Goal: Task Accomplishment & Management: Complete application form

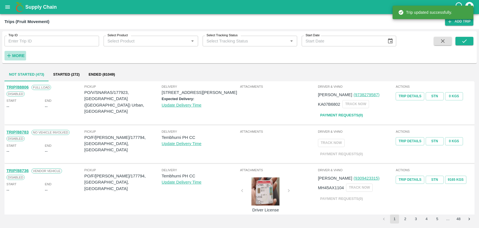
click at [23, 53] on h6 "More" at bounding box center [18, 55] width 13 height 7
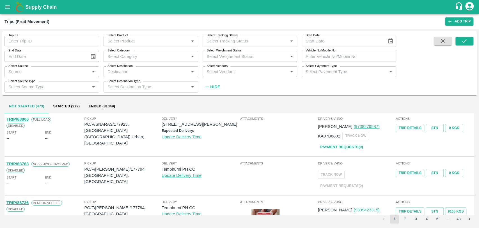
click at [350, 57] on input "Vehicle No/Mobile No" at bounding box center [349, 56] width 95 height 11
paste input "MH15FV4378"
type input "MH15FV4378"
click at [463, 38] on icon "submit" at bounding box center [464, 41] width 6 height 6
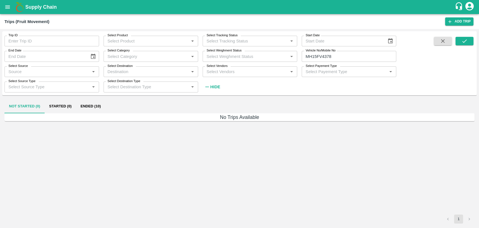
click at [86, 101] on button "Ended (10)" at bounding box center [90, 106] width 29 height 13
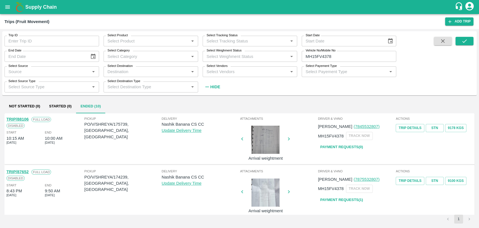
click at [25, 118] on link "TRIP/88106" at bounding box center [17, 119] width 22 height 4
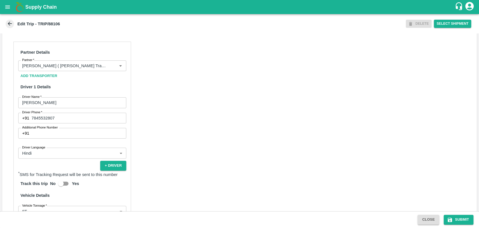
scroll to position [281, 0]
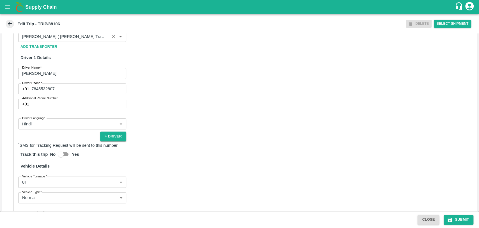
click at [82, 38] on div "Partner" at bounding box center [72, 36] width 108 height 11
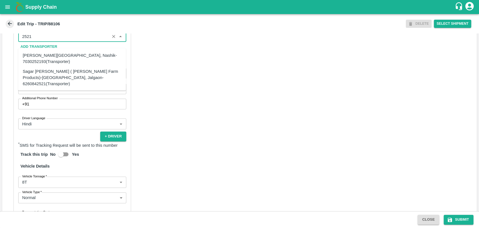
click at [61, 72] on div "Sagar Pramod Patil ( Shreyansh Farm Products)-Jalgaon, Jalgaon-6260842521(Trans…" at bounding box center [72, 77] width 99 height 19
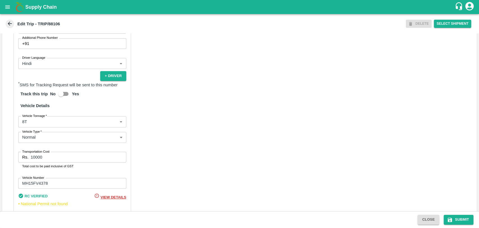
scroll to position [365, 0]
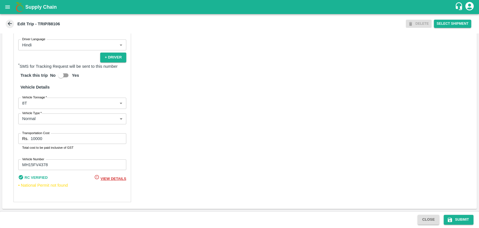
type input "Sagar Pramod Patil ( Shreyansh Farm Products)-Jalgaon, Jalgaon-6260842521(Trans…"
click at [33, 104] on body "Supply Chain Edit Trip - TRIP/88106 DELETE Select Shipment Trip Details Trip Ty…" at bounding box center [239, 114] width 479 height 228
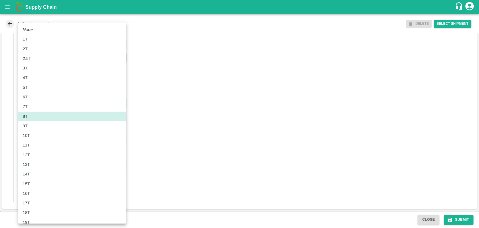
click at [33, 134] on div "10T" at bounding box center [72, 135] width 99 height 6
type input "10000"
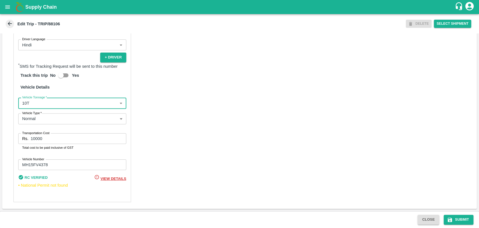
drag, startPoint x: 43, startPoint y: 138, endPoint x: 34, endPoint y: 138, distance: 9.8
click at [36, 138] on input "10000" at bounding box center [78, 138] width 95 height 11
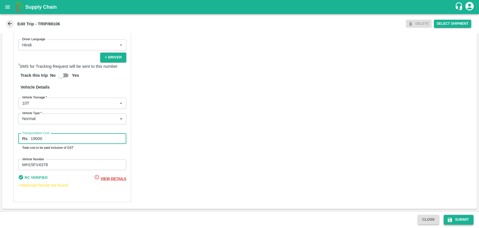
type input "19000"
click at [458, 222] on button "Submit" at bounding box center [459, 219] width 30 height 10
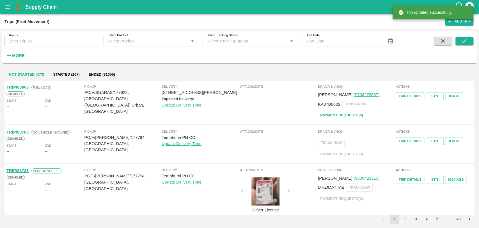
click at [5, 57] on button "More" at bounding box center [15, 56] width 22 height 10
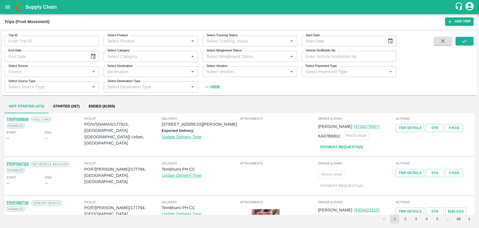
click at [330, 58] on input "Vehicle No/Mobile No" at bounding box center [349, 56] width 95 height 11
paste input "MH15GV8781"
type input "MH15GV8781"
click at [462, 42] on icon "submit" at bounding box center [464, 41] width 6 height 6
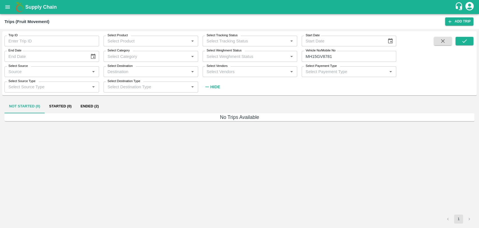
click at [86, 105] on button "Ended (2)" at bounding box center [89, 106] width 27 height 13
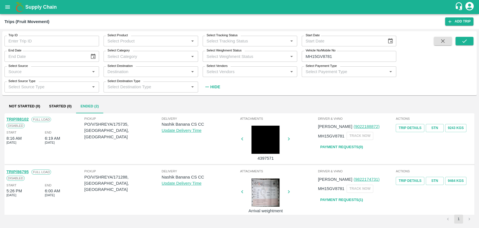
click at [26, 120] on link "TRIP/88102" at bounding box center [17, 119] width 22 height 4
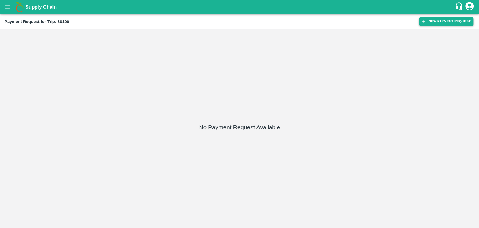
click at [424, 25] on button "New Payment Request" at bounding box center [446, 21] width 54 height 8
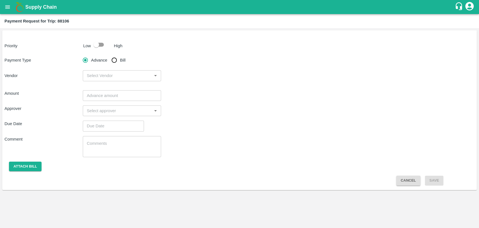
click at [89, 45] on p "Low" at bounding box center [87, 46] width 8 height 6
click at [95, 45] on input "checkbox" at bounding box center [96, 44] width 32 height 11
checkbox input "true"
click at [121, 63] on label "Bill" at bounding box center [117, 59] width 17 height 11
click at [120, 63] on input "Bill" at bounding box center [114, 59] width 11 height 11
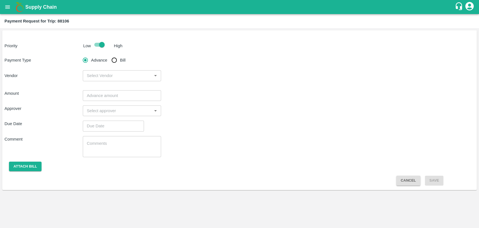
radio input "true"
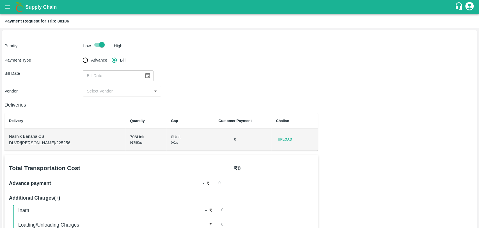
click at [142, 74] on button "Choose date" at bounding box center [147, 75] width 11 height 11
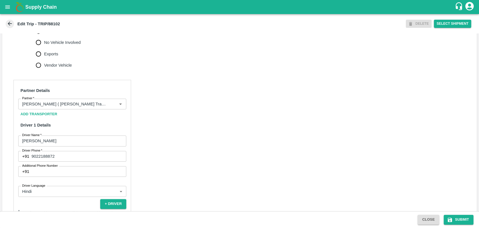
scroll to position [281, 0]
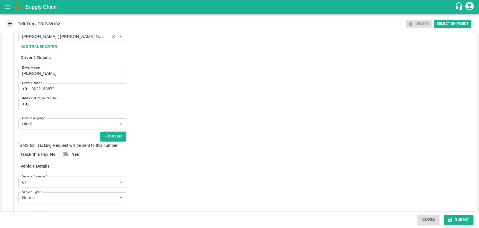
click at [72, 42] on div "Partner" at bounding box center [72, 36] width 108 height 11
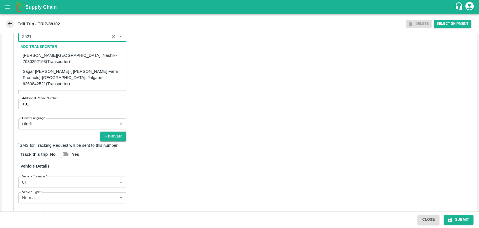
drag, startPoint x: 37, startPoint y: 66, endPoint x: 38, endPoint y: 71, distance: 5.7
click at [38, 71] on ul "Shubham Rajendra Sonawane-Varkheda, Nashik-7030252193(Transporter) Sagar Pramod…" at bounding box center [72, 69] width 108 height 42
click at [38, 71] on div "Sagar [PERSON_NAME] ( [PERSON_NAME] Farm Products)-[GEOGRAPHIC_DATA], Jalgaon-6…" at bounding box center [72, 77] width 99 height 19
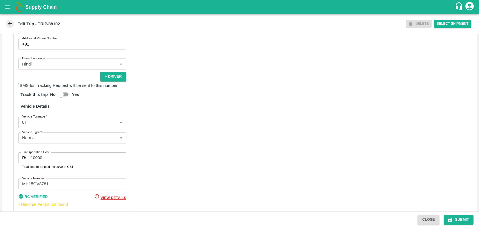
scroll to position [365, 0]
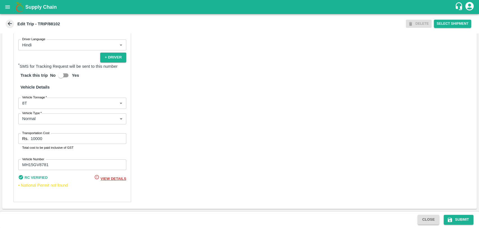
type input "Sagar [PERSON_NAME] ( [PERSON_NAME] Farm Products)-[GEOGRAPHIC_DATA], Jalgaon-6…"
click at [38, 100] on body "Supply Chain Edit Trip - TRIP/88102 DELETE Select Shipment Trip Details Trip Ty…" at bounding box center [239, 114] width 479 height 228
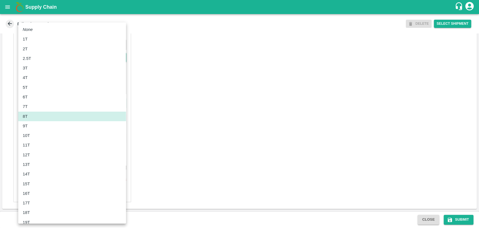
click at [42, 136] on div "10T" at bounding box center [72, 135] width 99 height 6
type input "10000"
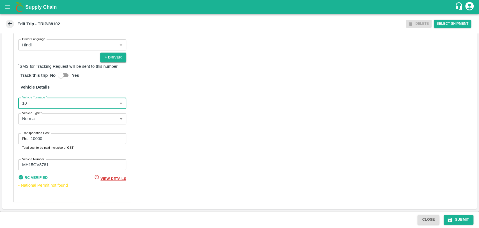
click at [36, 140] on input "10000" at bounding box center [78, 138] width 95 height 11
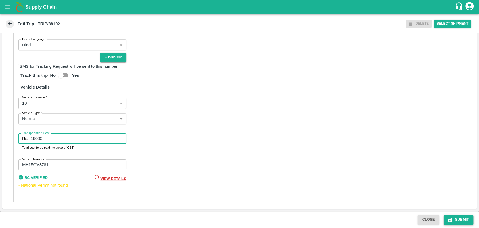
type input "19000"
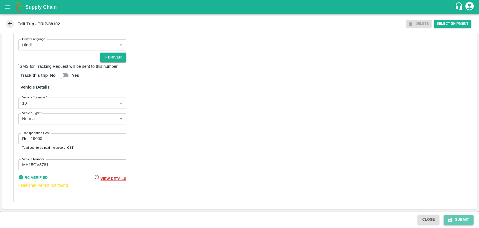
click at [451, 217] on icon "submit" at bounding box center [450, 220] width 6 height 6
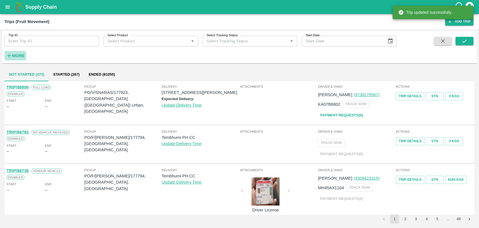
click at [17, 59] on h6 "More" at bounding box center [18, 55] width 13 height 7
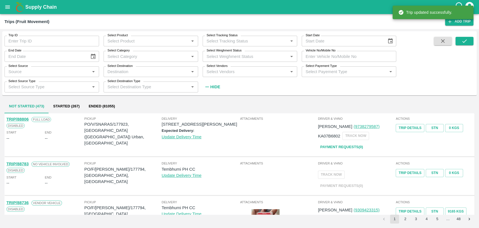
click at [325, 52] on label "Vehicle No/Mobile No" at bounding box center [321, 50] width 30 height 4
click at [325, 52] on input "Vehicle No/Mobile No" at bounding box center [349, 56] width 95 height 11
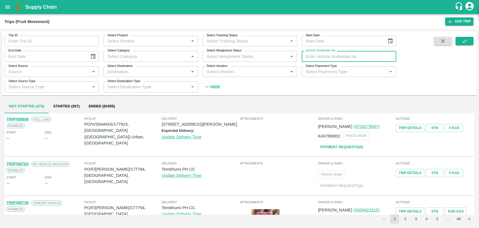
click at [328, 55] on input "Vehicle No/Mobile No" at bounding box center [349, 56] width 95 height 11
paste input "MH27BX1718"
type input "MH27BX1718"
click at [463, 43] on icon "submit" at bounding box center [464, 40] width 4 height 3
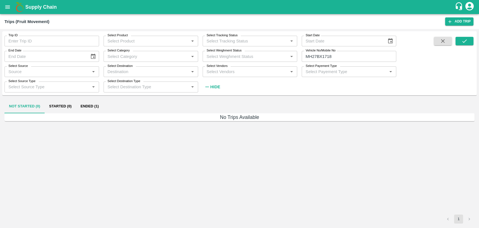
click at [103, 108] on div "Not Started (0) Started (0) Ended (1)" at bounding box center [239, 106] width 470 height 13
click at [97, 107] on button "Ended (1)" at bounding box center [89, 106] width 27 height 13
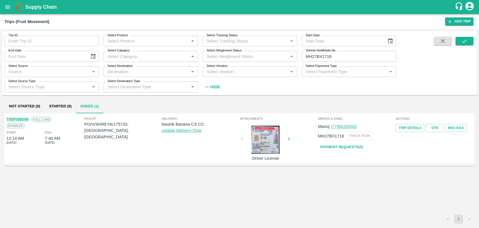
click at [25, 117] on link "TRIP/88096" at bounding box center [17, 119] width 22 height 4
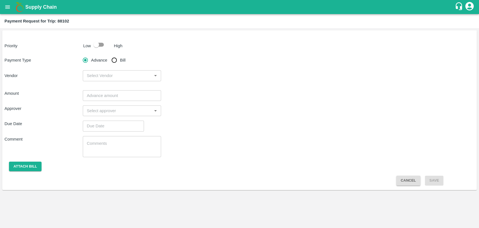
click at [114, 63] on input "Bill" at bounding box center [114, 59] width 11 height 11
radio input "true"
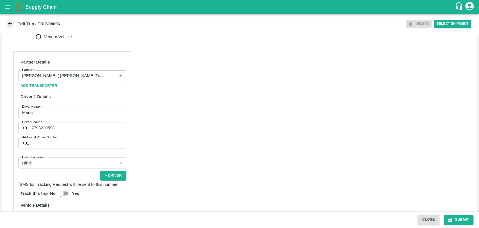
scroll to position [281, 0]
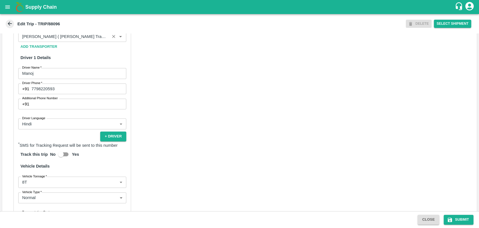
click at [72, 40] on input "Partner   *" at bounding box center [64, 36] width 88 height 7
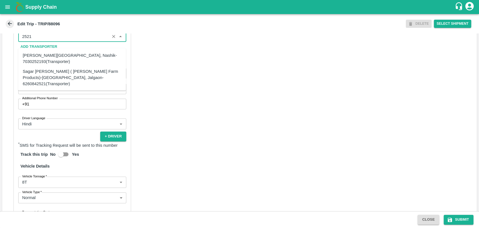
click at [38, 69] on div "Sagar Pramod Patil ( Shreyansh Farm Products)-Jalgaon, Jalgaon-6260842521(Trans…" at bounding box center [72, 77] width 99 height 19
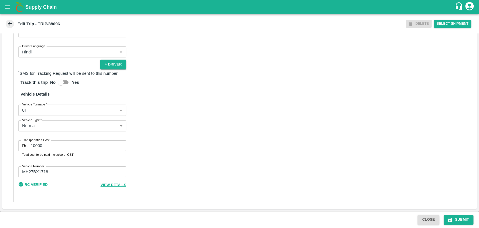
scroll to position [358, 0]
type input "Sagar Pramod Patil ( Shreyansh Farm Products)-Jalgaon, Jalgaon-6260842521(Trans…"
click at [27, 110] on body "Supply Chain Edit Trip - TRIP/88096 DELETE Select Shipment Trip Details Trip Ty…" at bounding box center [239, 114] width 479 height 228
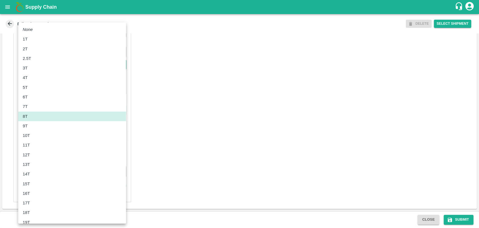
click at [27, 138] on li "10T" at bounding box center [72, 135] width 108 height 10
type input "10000"
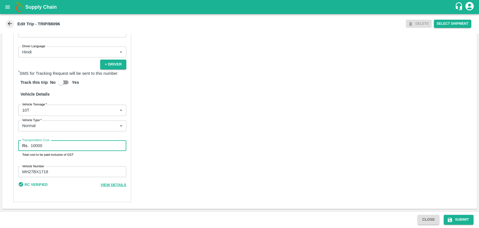
drag, startPoint x: 35, startPoint y: 147, endPoint x: 26, endPoint y: 147, distance: 8.7
click at [26, 147] on div "Rs. 10000 Transportation Cost" at bounding box center [72, 145] width 108 height 11
type input "19950"
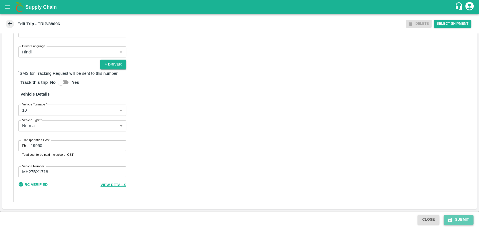
click at [450, 216] on button "Submit" at bounding box center [459, 219] width 30 height 10
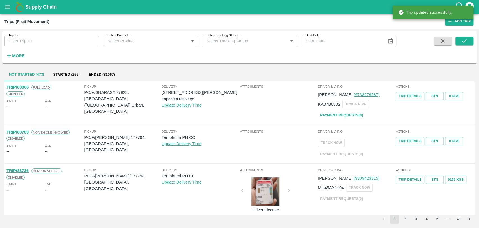
drag, startPoint x: 16, startPoint y: 45, endPoint x: 15, endPoint y: 50, distance: 4.7
click at [16, 46] on div "Trip ID Trip ID Select Product Select Product   * Select Tracking Status Select…" at bounding box center [198, 45] width 396 height 29
click at [14, 51] on button "More" at bounding box center [15, 56] width 22 height 10
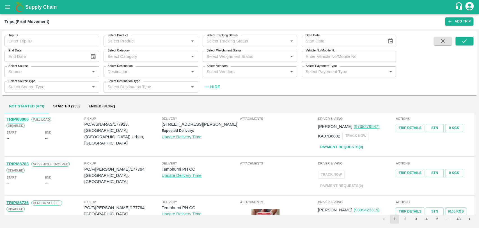
click at [366, 53] on input "Vehicle No/Mobile No" at bounding box center [349, 56] width 95 height 11
paste input "MH03CV0276"
type input "MH03CV0276"
click at [462, 39] on icon "submit" at bounding box center [464, 41] width 6 height 6
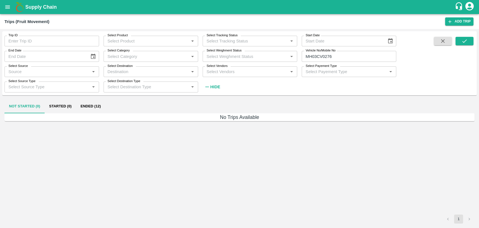
drag, startPoint x: 89, startPoint y: 114, endPoint x: 89, endPoint y: 109, distance: 5.6
click at [89, 114] on h6 "No Trips Available" at bounding box center [239, 117] width 470 height 8
click at [90, 107] on button "Ended (12)" at bounding box center [90, 106] width 29 height 13
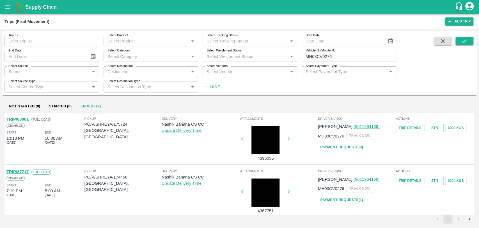
click at [20, 120] on link "TRIP/88081" at bounding box center [17, 119] width 22 height 4
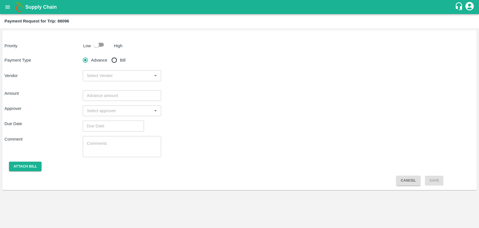
drag, startPoint x: 119, startPoint y: 60, endPoint x: 118, endPoint y: 57, distance: 2.9
click at [118, 59] on input "Bill" at bounding box center [114, 59] width 11 height 11
radio input "true"
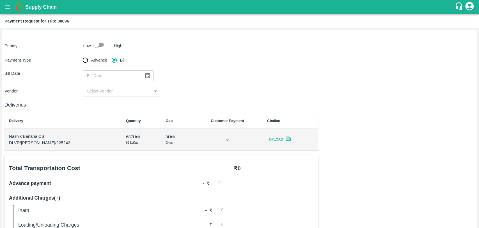
click at [97, 46] on input "checkbox" at bounding box center [96, 44] width 32 height 11
checkbox input "true"
click at [146, 74] on icon "Choose date" at bounding box center [147, 75] width 5 height 5
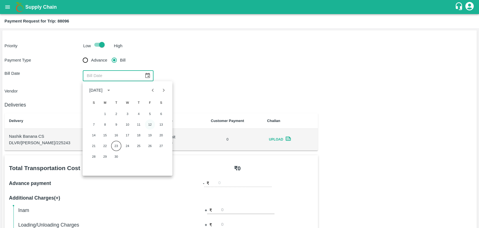
click at [145, 125] on button "12" at bounding box center [150, 124] width 10 height 10
type input "[DATE]"
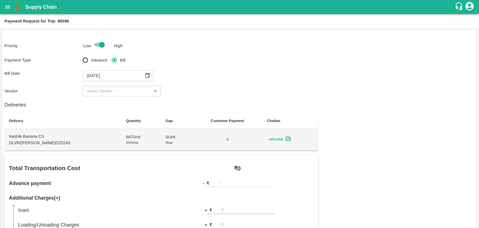
click at [102, 89] on input "input" at bounding box center [117, 90] width 66 height 7
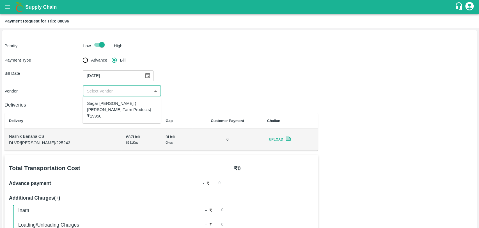
click at [106, 111] on div "Sagar [PERSON_NAME] ( [PERSON_NAME] Farm Products) - ₹19950" at bounding box center [121, 109] width 69 height 19
type input "Sagar [PERSON_NAME] ( [PERSON_NAME] Farm Products) - ₹19950"
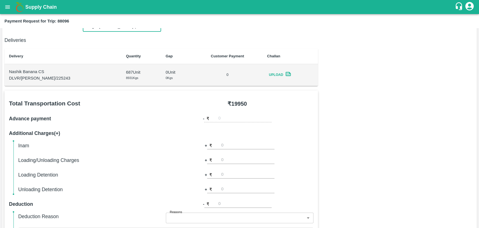
scroll to position [156, 0]
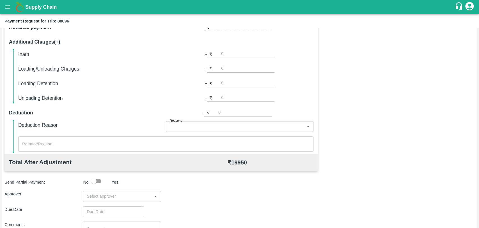
click at [225, 106] on div "Total Transportation Cost ₹ 19950 Advance payment - ₹ Additional Charges(+) Ina…" at bounding box center [160, 76] width 313 height 154
click at [224, 109] on input "number" at bounding box center [244, 113] width 53 height 8
type input "950"
click at [92, 196] on input "input" at bounding box center [117, 195] width 66 height 7
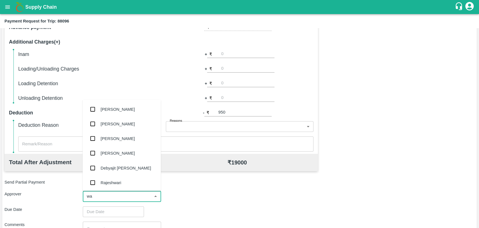
type input "wag"
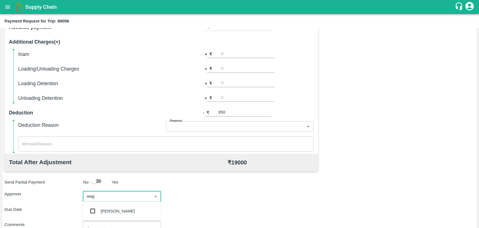
click at [116, 207] on div "[PERSON_NAME]" at bounding box center [121, 210] width 78 height 15
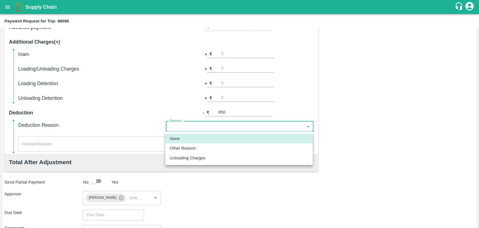
click at [181, 130] on body "Supply Chain Payment Request for Trip: 88096 Priority Low High Payment Type Adv…" at bounding box center [239, 114] width 479 height 228
click at [182, 146] on p "Other Reason" at bounding box center [183, 148] width 26 height 6
type input "Other Reason"
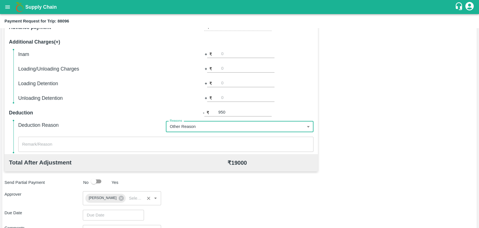
scroll to position [209, 0]
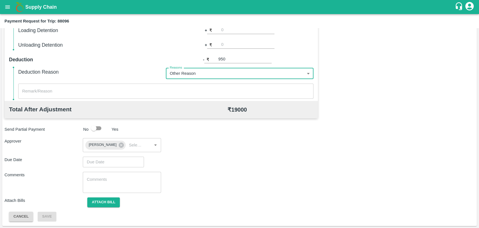
click at [107, 164] on input "Choose date" at bounding box center [111, 161] width 57 height 11
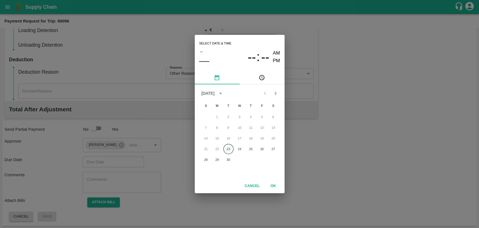
click at [230, 147] on button "23" at bounding box center [228, 149] width 10 height 10
type input "[DATE] 12:00 AM"
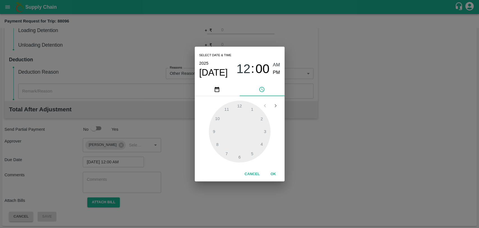
click at [267, 177] on button "OK" at bounding box center [273, 174] width 18 height 10
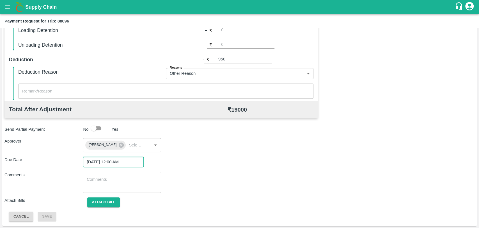
click at [73, 94] on div "x ​" at bounding box center [165, 90] width 295 height 15
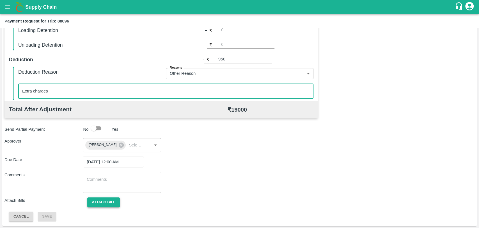
type textarea "Extra charges"
click at [113, 201] on button "Attach bill" at bounding box center [103, 202] width 33 height 10
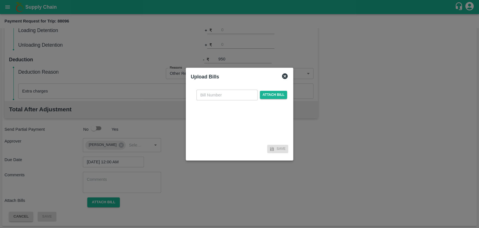
drag, startPoint x: 211, startPoint y: 86, endPoint x: 210, endPoint y: 92, distance: 6.8
click at [211, 88] on div "​ Attach bill" at bounding box center [240, 114] width 98 height 58
click at [210, 92] on input "text" at bounding box center [226, 94] width 61 height 11
type input "454"
click at [274, 98] on span "Attach bill" at bounding box center [273, 95] width 27 height 8
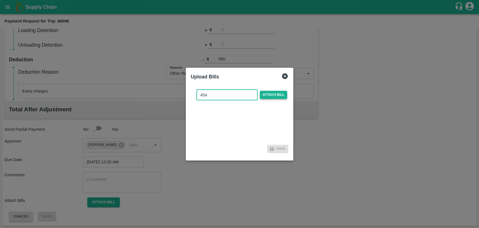
click at [0, 0] on input "Attach bill" at bounding box center [0, 0] width 0 height 0
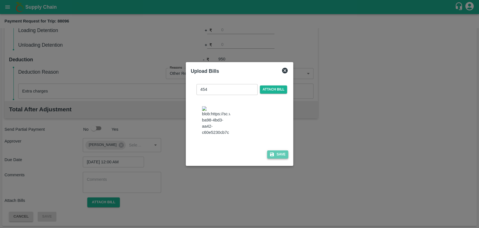
click at [270, 152] on icon "button" at bounding box center [272, 154] width 4 height 4
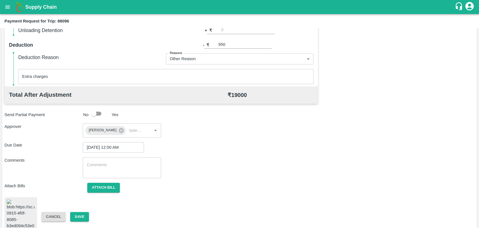
scroll to position [231, 0]
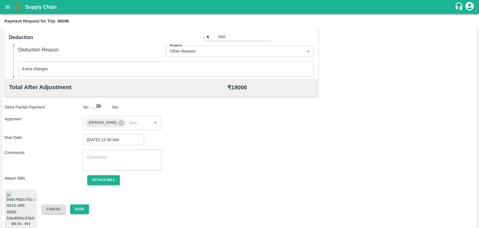
click at [83, 210] on div "Bill.No.-454 Cancel Save" at bounding box center [239, 208] width 470 height 39
click at [82, 205] on button "Save" at bounding box center [79, 209] width 19 height 10
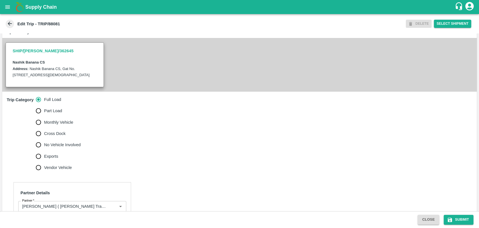
scroll to position [156, 0]
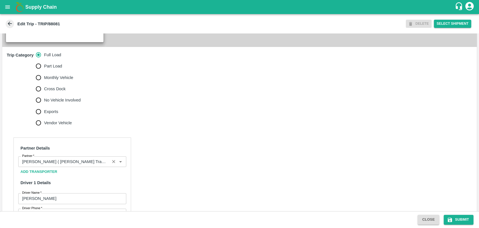
click at [66, 165] on input "Partner   *" at bounding box center [64, 161] width 88 height 7
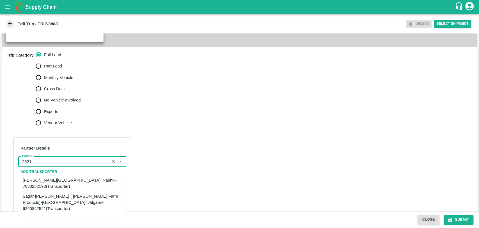
click at [36, 199] on div "Sagar [PERSON_NAME] ( [PERSON_NAME] Farm Products)-[GEOGRAPHIC_DATA], Jalgaon-6…" at bounding box center [72, 202] width 99 height 19
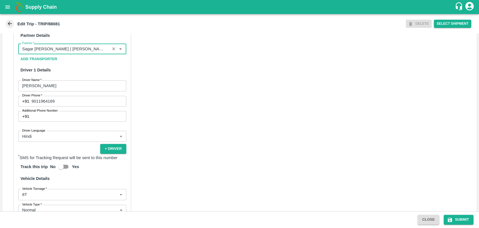
scroll to position [343, 0]
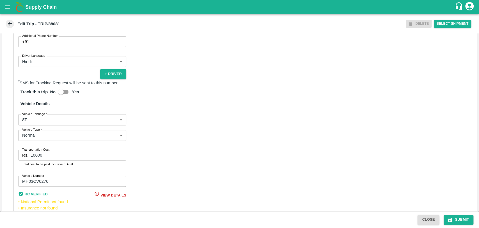
type input "Sagar [PERSON_NAME] ( [PERSON_NAME] Farm Products)-[GEOGRAPHIC_DATA], Jalgaon-6…"
click at [32, 126] on body "Supply Chain Edit Trip - TRIP/88081 DELETE Select Shipment Trip Details Trip Ty…" at bounding box center [239, 114] width 479 height 228
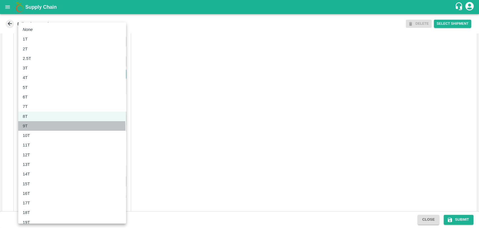
click at [30, 127] on div "9T" at bounding box center [72, 126] width 99 height 6
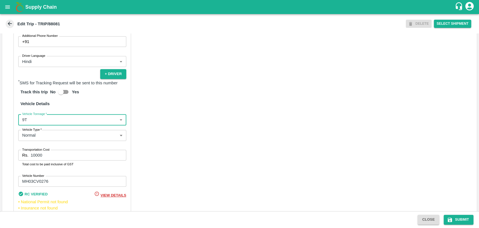
click at [35, 127] on div "9T" at bounding box center [72, 128] width 74 height 4
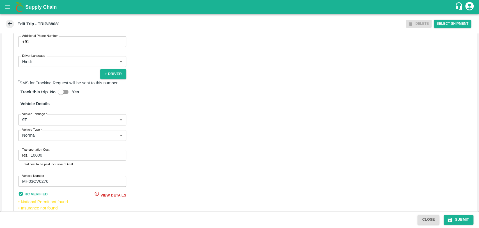
click at [29, 128] on body "Supply Chain Edit Trip - TRIP/88081 DELETE Select Shipment Trip Details Trip Ty…" at bounding box center [239, 114] width 479 height 228
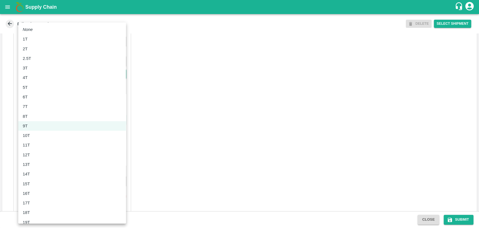
click at [31, 132] on div "10T" at bounding box center [28, 135] width 10 height 6
type input "10000"
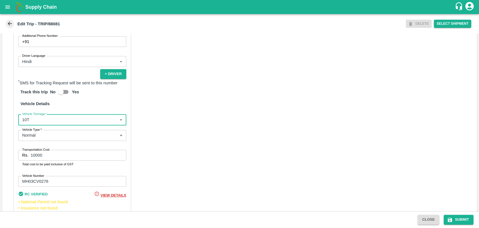
click at [35, 159] on input "10000" at bounding box center [78, 155] width 95 height 11
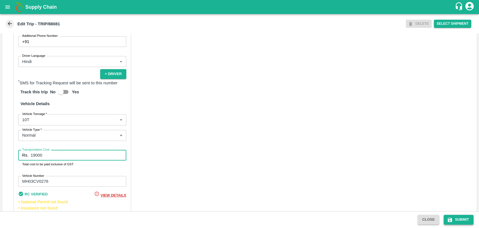
type input "19000"
click at [457, 218] on button "Submit" at bounding box center [459, 219] width 30 height 10
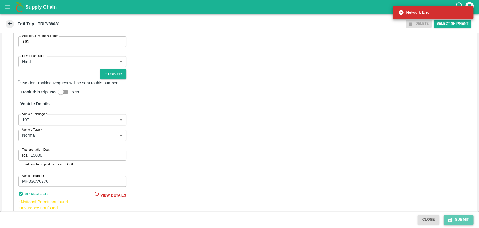
click at [451, 217] on icon "submit" at bounding box center [450, 220] width 6 height 6
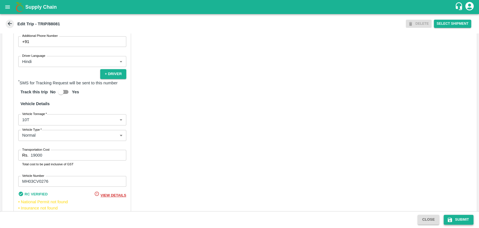
click at [456, 222] on button "Submit" at bounding box center [459, 219] width 30 height 10
click at [456, 224] on button "Submit" at bounding box center [459, 219] width 30 height 10
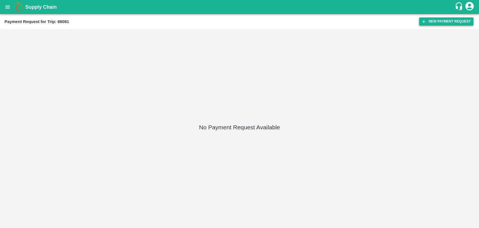
click at [447, 22] on button "New Payment Request" at bounding box center [446, 21] width 54 height 8
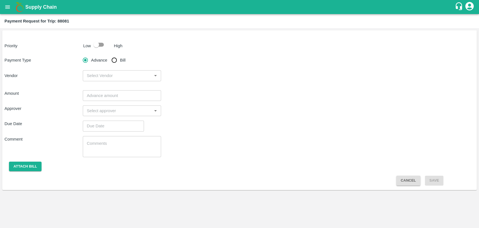
click at [91, 45] on input "checkbox" at bounding box center [96, 44] width 32 height 11
checkbox input "true"
click at [121, 59] on span "Bill" at bounding box center [123, 60] width 6 height 6
click at [120, 59] on input "Bill" at bounding box center [114, 59] width 11 height 11
radio input "true"
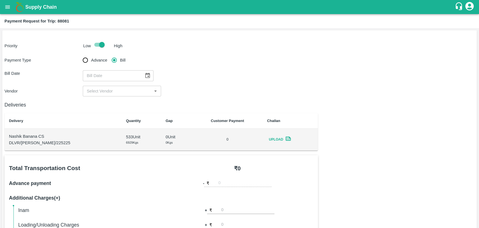
click at [150, 75] on div "​" at bounding box center [118, 75] width 71 height 11
type input "DD/MM/YYYY"
click at [146, 75] on icon "Choose date" at bounding box center [147, 75] width 6 height 6
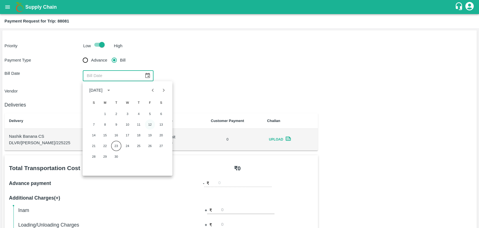
click at [146, 124] on button "12" at bounding box center [150, 124] width 10 height 10
type input "[DATE]"
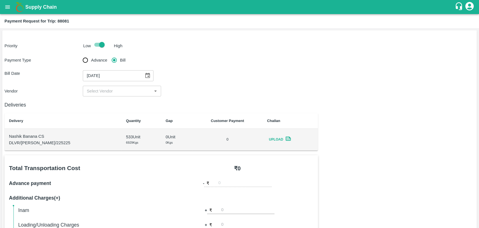
click at [108, 96] on div "​" at bounding box center [122, 91] width 78 height 11
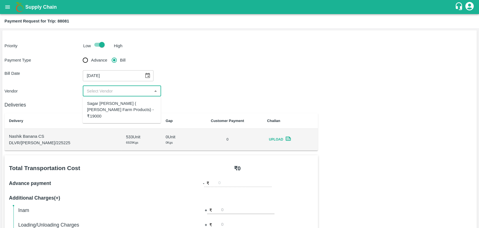
click at [108, 105] on div "Sagar [PERSON_NAME] ( [PERSON_NAME] Farm Products) - ₹19000" at bounding box center [121, 109] width 69 height 19
type input "Sagar [PERSON_NAME] ( [PERSON_NAME] Farm Products) - ₹19000"
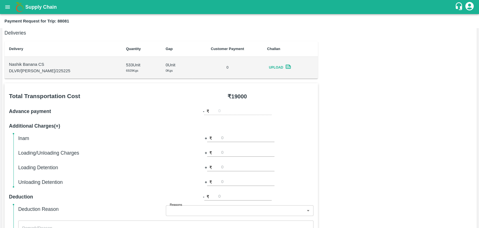
scroll to position [187, 0]
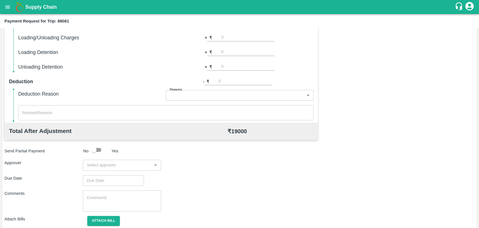
click at [97, 165] on input "input" at bounding box center [117, 164] width 66 height 7
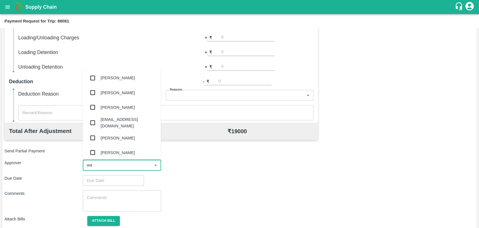
type input "wag"
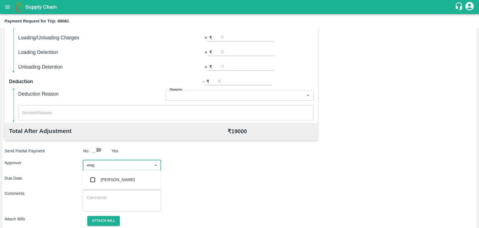
click at [97, 176] on input "checkbox" at bounding box center [92, 179] width 11 height 11
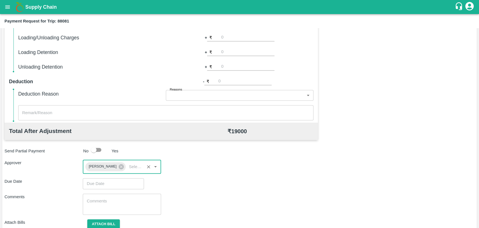
scroll to position [209, 0]
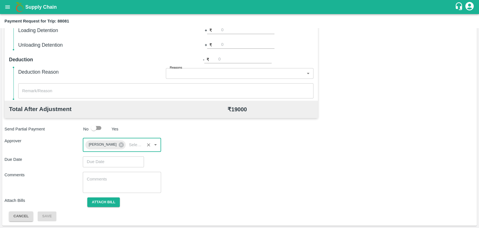
type input "DD/MM/YYYY hh:mm aa"
click at [106, 166] on input "DD/MM/YYYY hh:mm aa" at bounding box center [111, 161] width 57 height 11
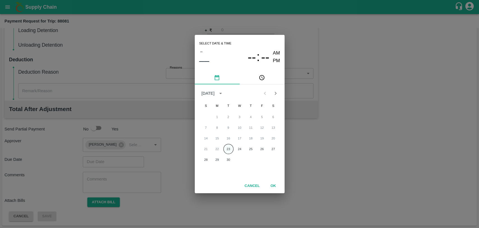
click at [228, 147] on button "23" at bounding box center [228, 149] width 10 height 10
type input "[DATE] 12:00 AM"
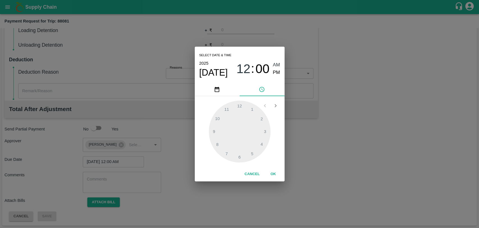
click at [272, 174] on button "OK" at bounding box center [273, 174] width 18 height 10
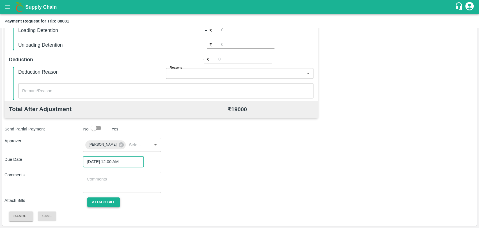
click at [111, 198] on button "Attach bill" at bounding box center [103, 202] width 33 height 10
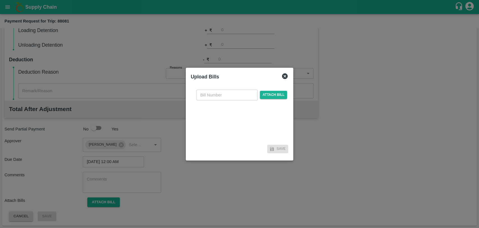
drag, startPoint x: 199, startPoint y: 107, endPoint x: 207, endPoint y: 100, distance: 10.7
click at [202, 104] on div "​ Attach bill" at bounding box center [240, 114] width 98 height 58
click at [211, 95] on input "text" at bounding box center [226, 94] width 61 height 11
type input "455"
click at [283, 97] on span "Attach bill" at bounding box center [273, 95] width 27 height 8
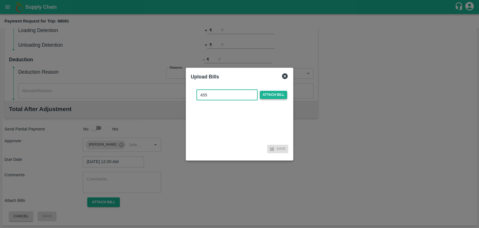
click at [0, 0] on input "Attach bill" at bounding box center [0, 0] width 0 height 0
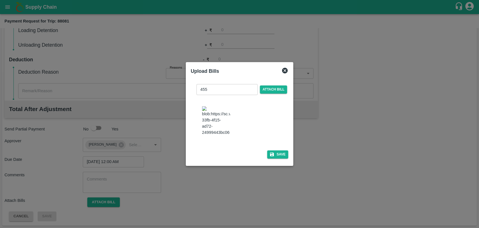
click at [265, 150] on div "Save" at bounding box center [240, 154] width 98 height 8
click at [272, 152] on icon "button" at bounding box center [272, 154] width 4 height 4
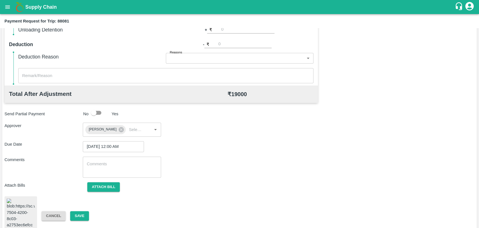
scroll to position [232, 0]
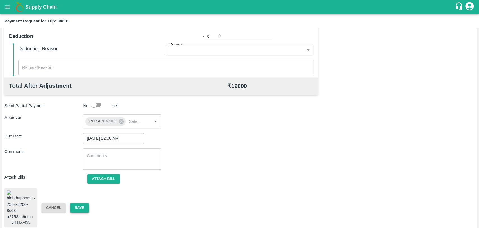
click at [85, 206] on button "Save" at bounding box center [79, 208] width 19 height 10
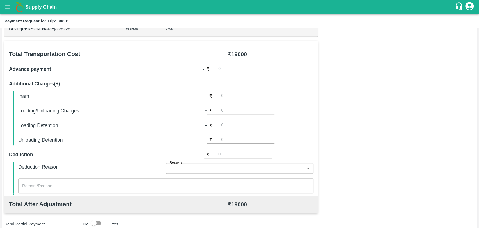
scroll to position [76, 0]
